Goal: Navigation & Orientation: Find specific page/section

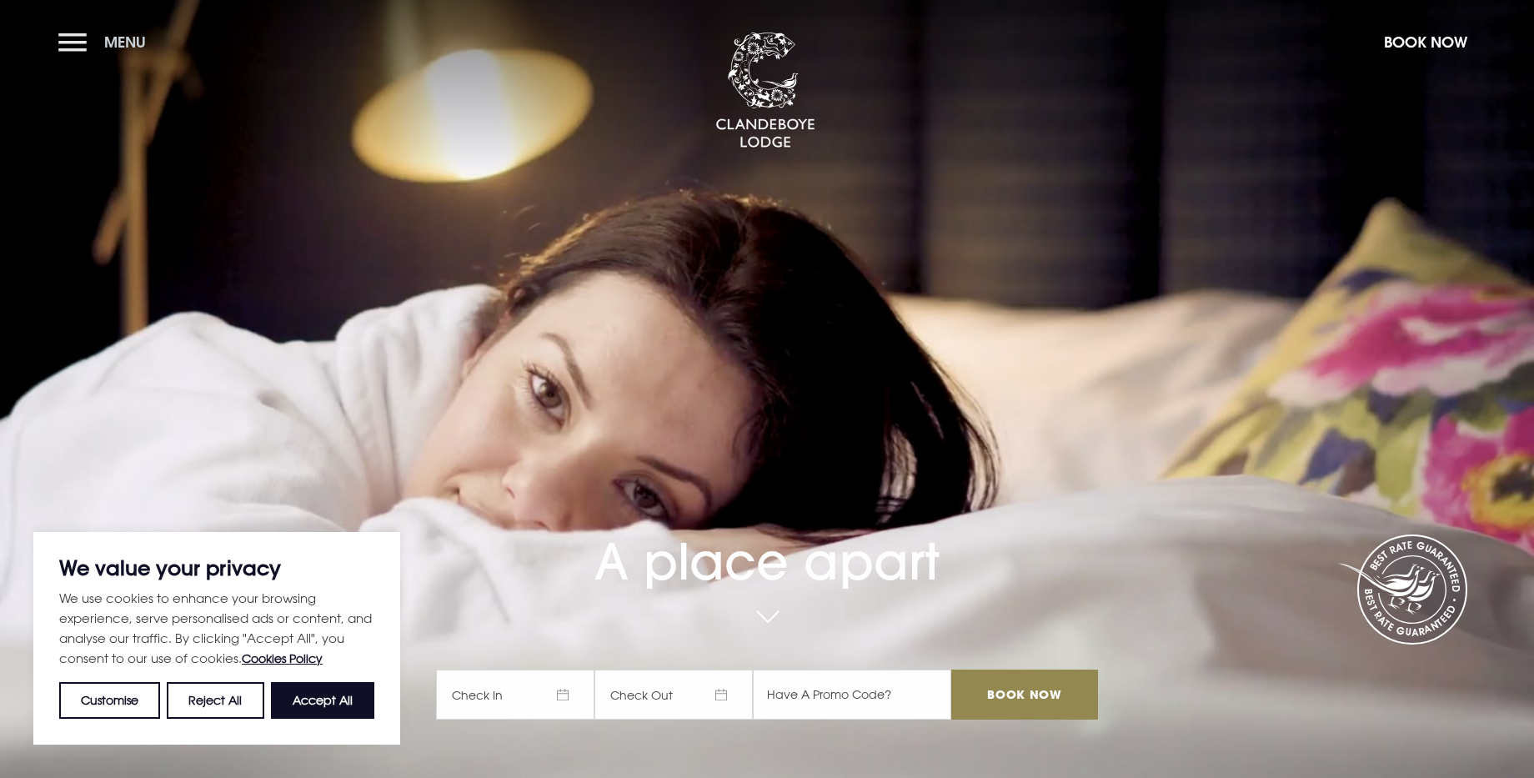
click at [83, 45] on button "Menu" at bounding box center [106, 42] width 96 height 36
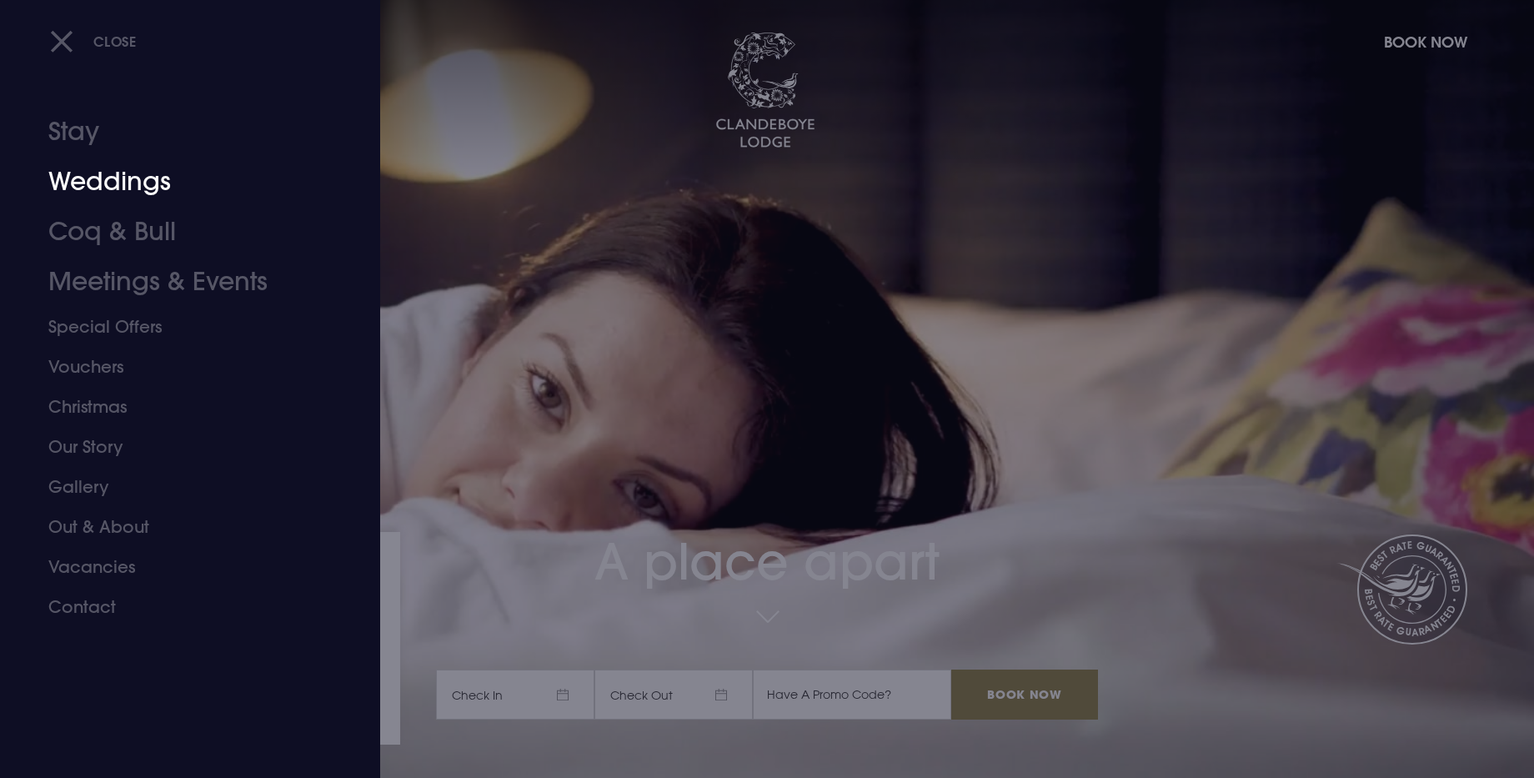
click at [125, 180] on link "Weddings" at bounding box center [179, 182] width 263 height 50
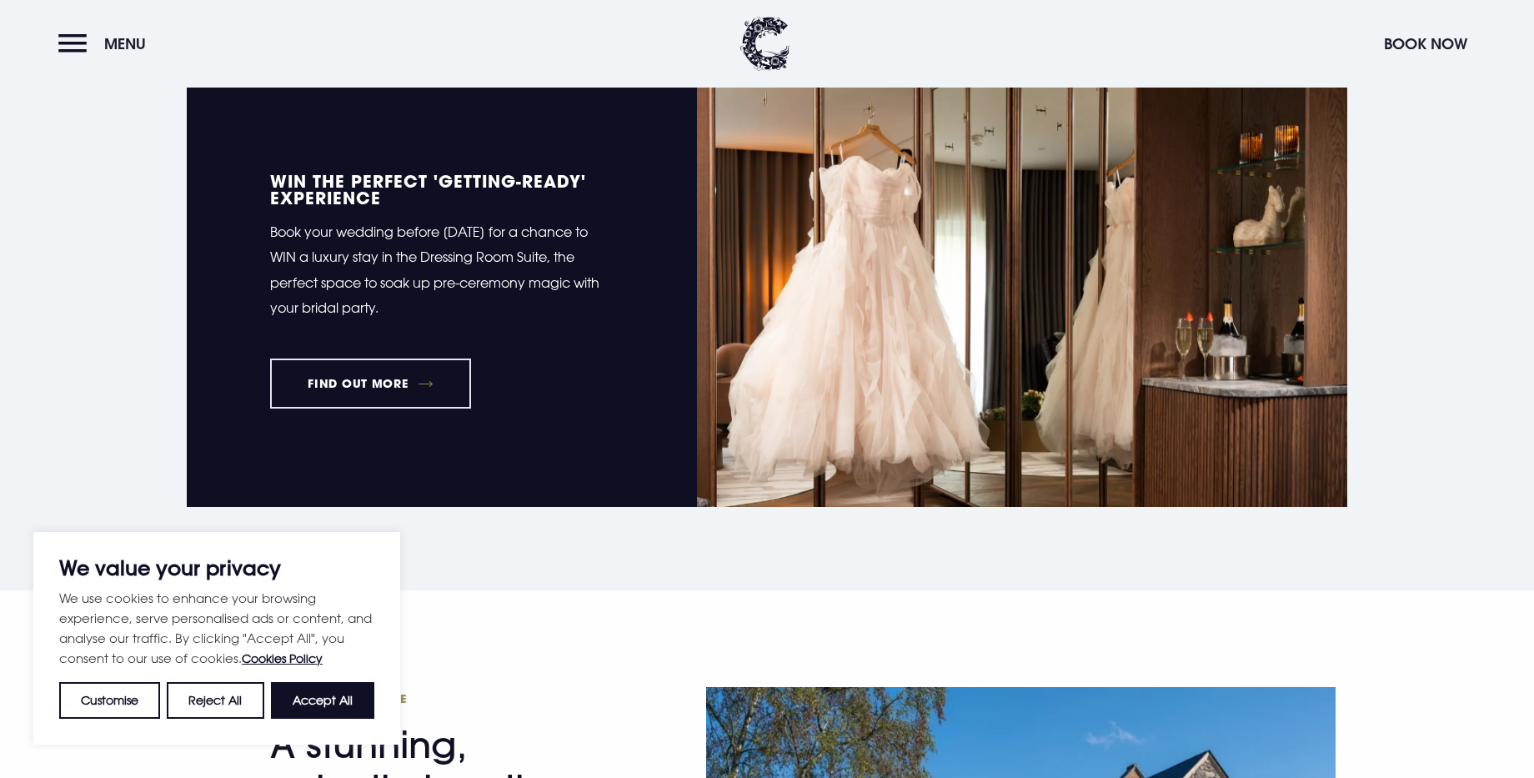
click at [326, 698] on button "Accept All" at bounding box center [322, 700] width 103 height 37
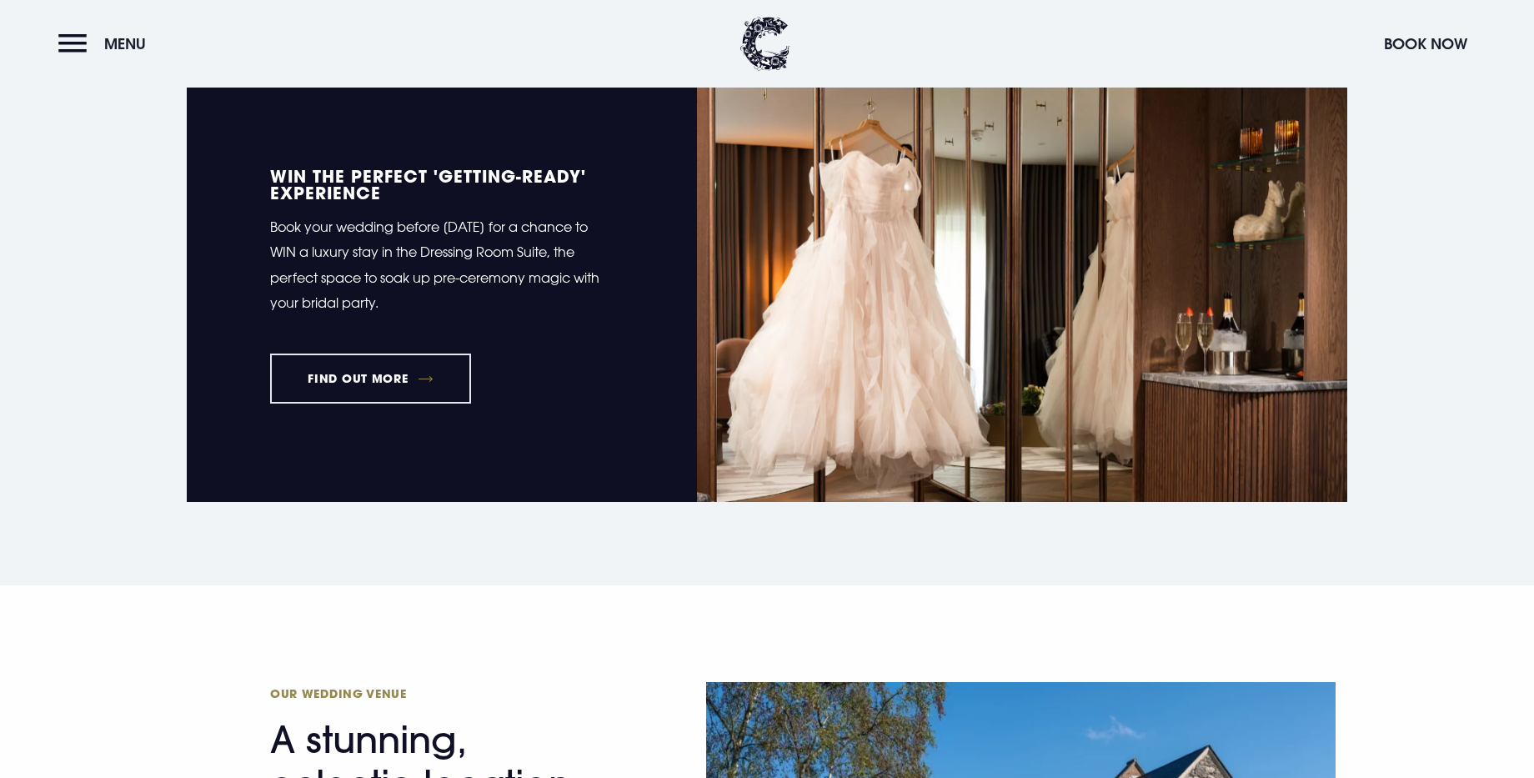
checkbox input "true"
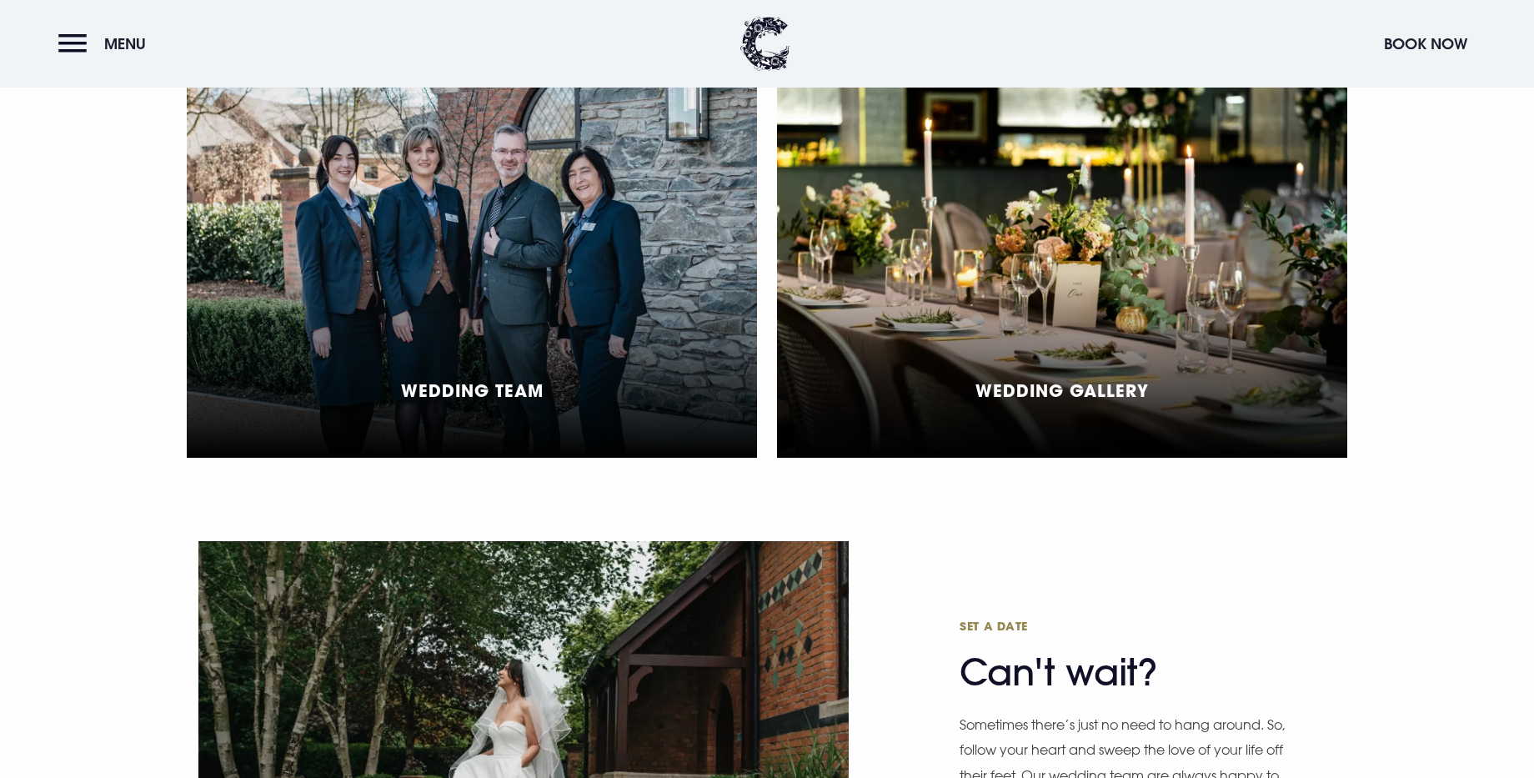
scroll to position [4180, 0]
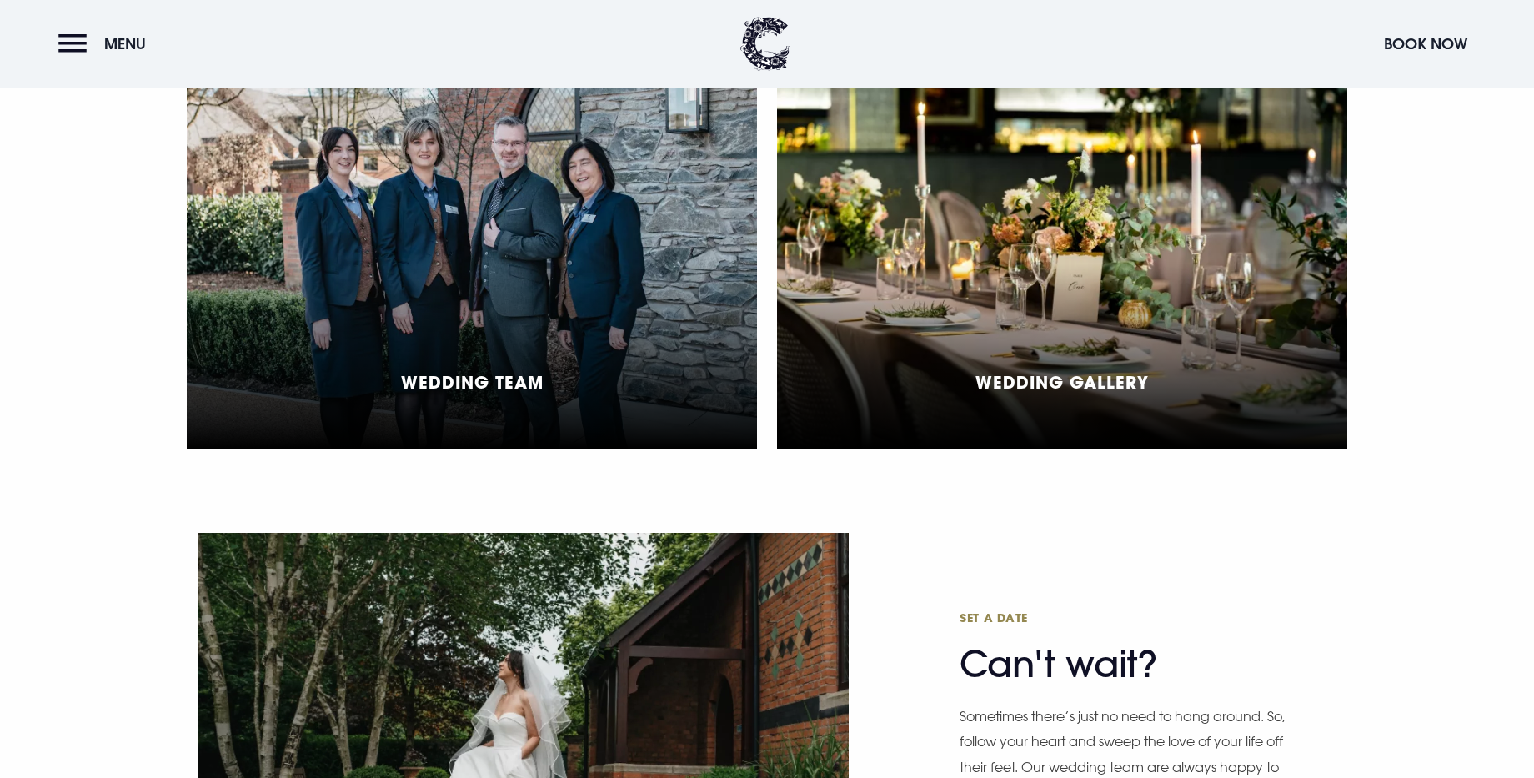
click at [1041, 298] on div "Wedding Gallery" at bounding box center [1062, 264] width 570 height 372
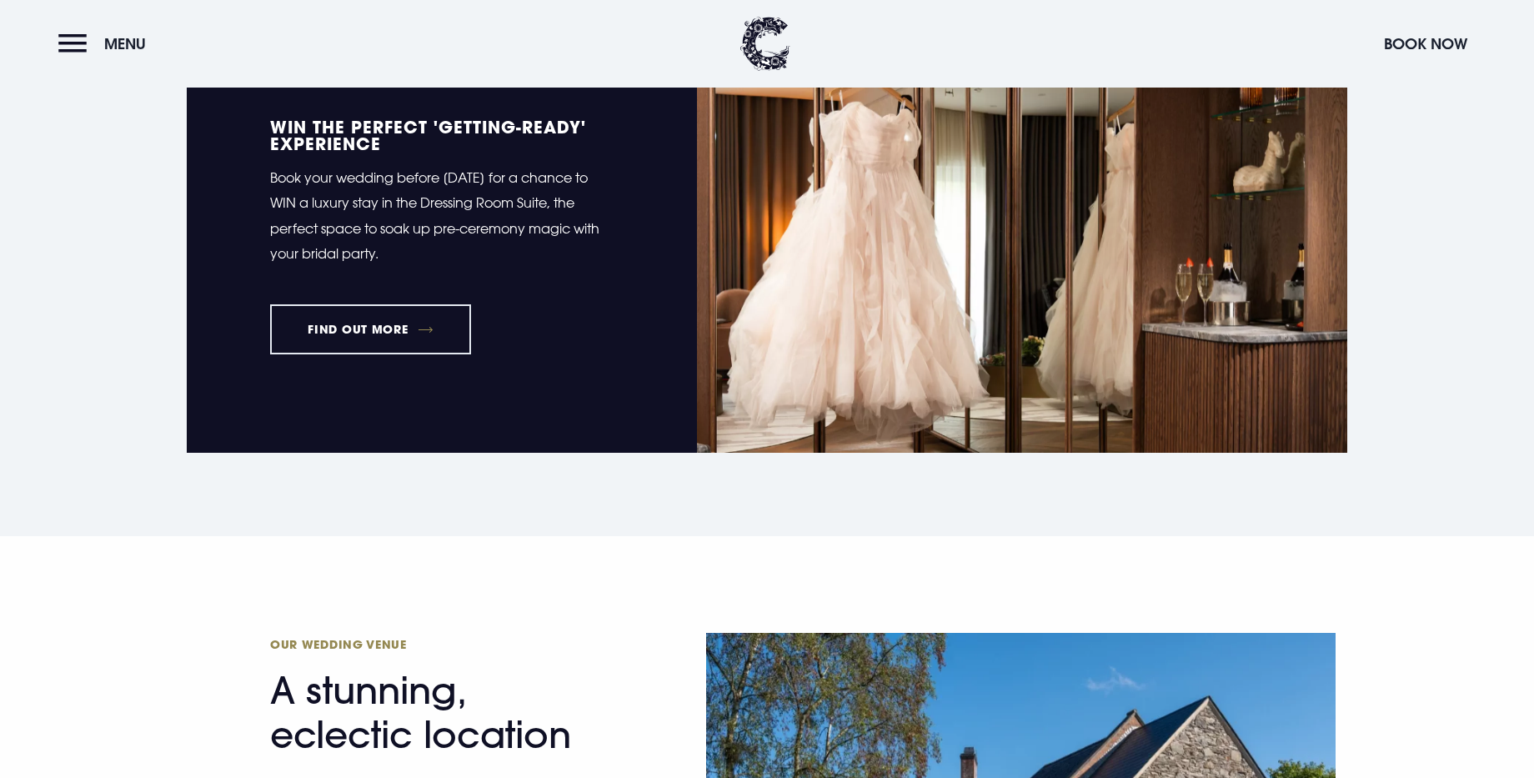
scroll to position [973, 0]
